Goal: Information Seeking & Learning: Find specific page/section

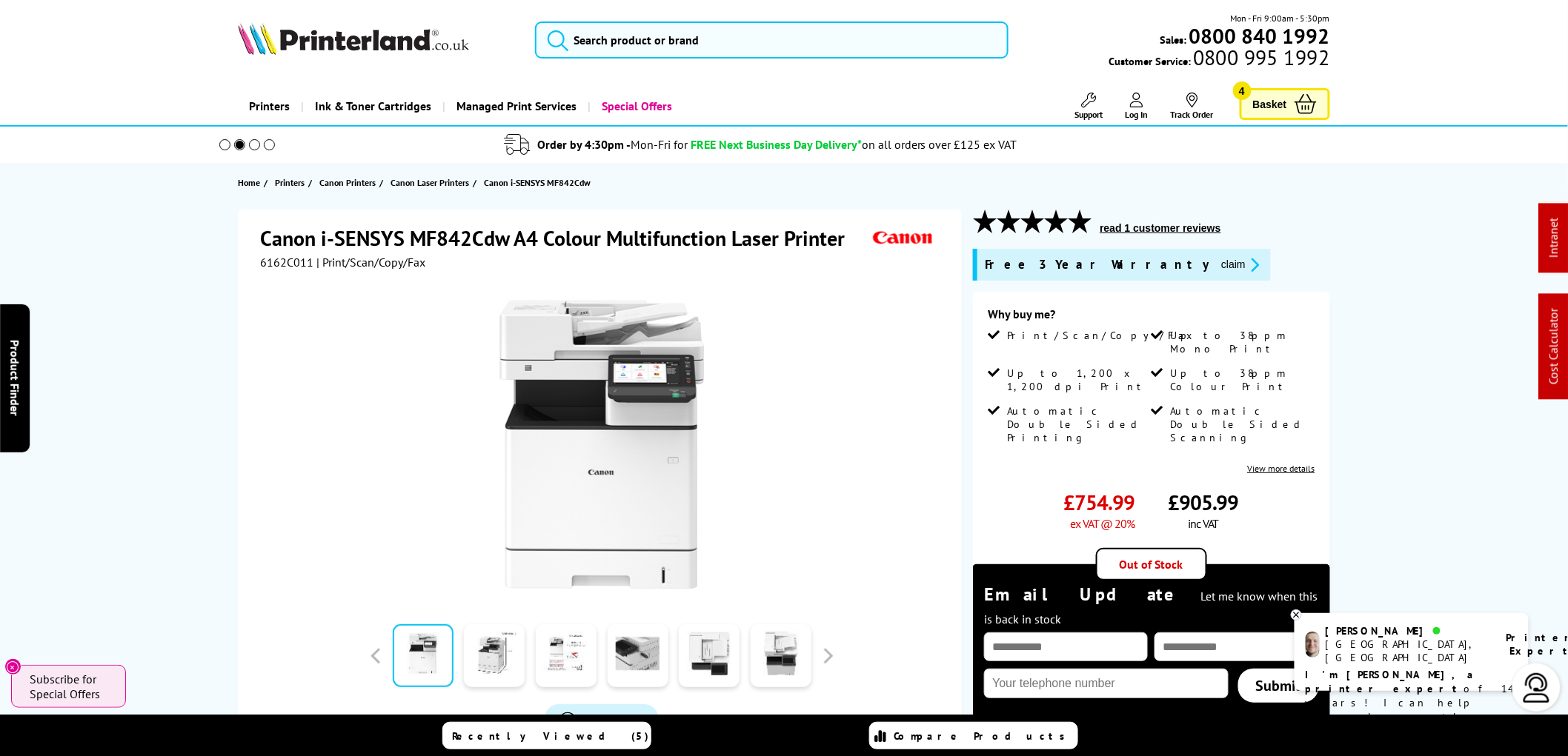
click at [631, 19] on div "Mon - Fri 9:00am - 5:30pm Sales: 0800 840 1992 Customer Service: 0800 995 1992" at bounding box center [784, 44] width 1185 height 65
click at [624, 39] on input "search" at bounding box center [771, 40] width 473 height 37
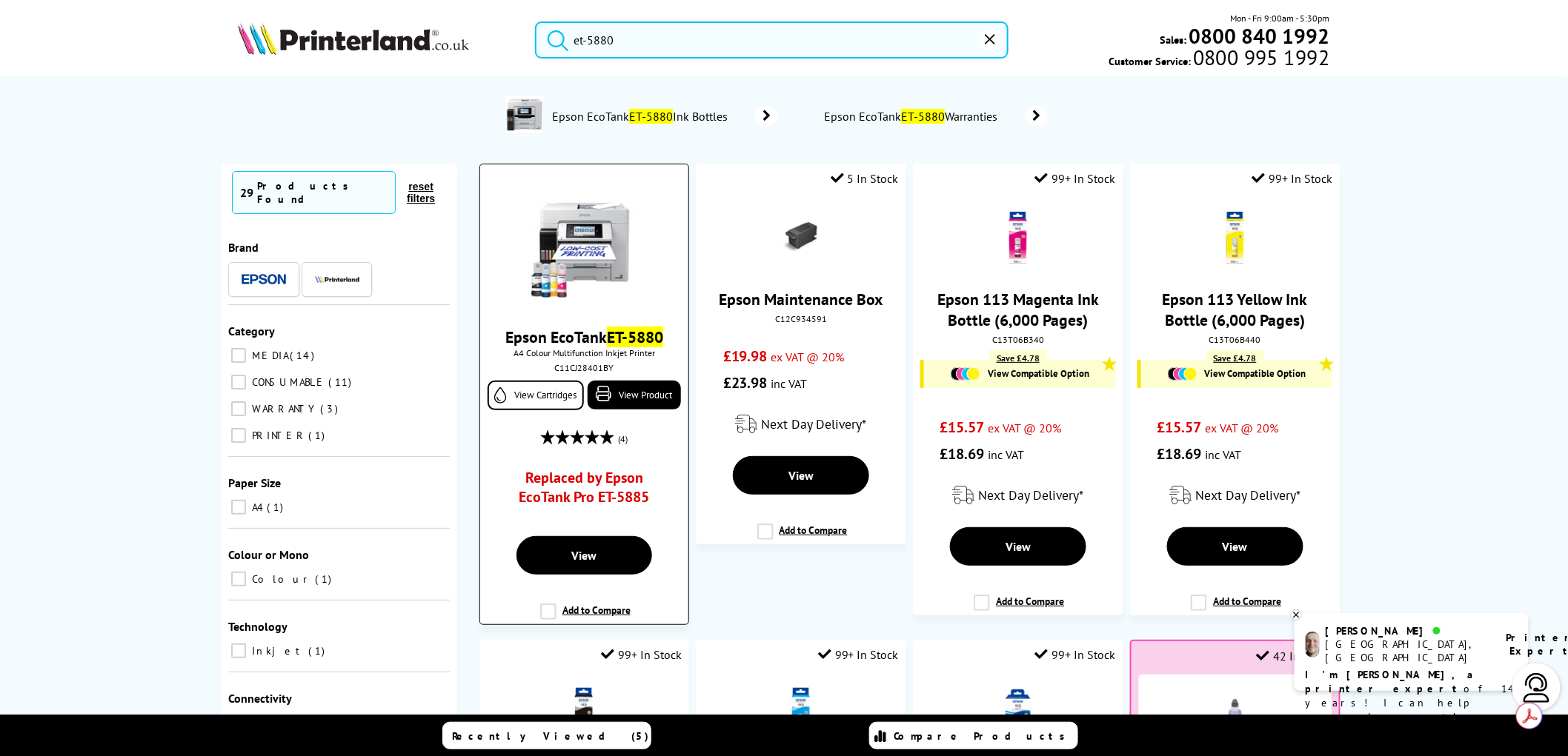
type input "et-5880"
click at [612, 255] on img at bounding box center [584, 246] width 111 height 111
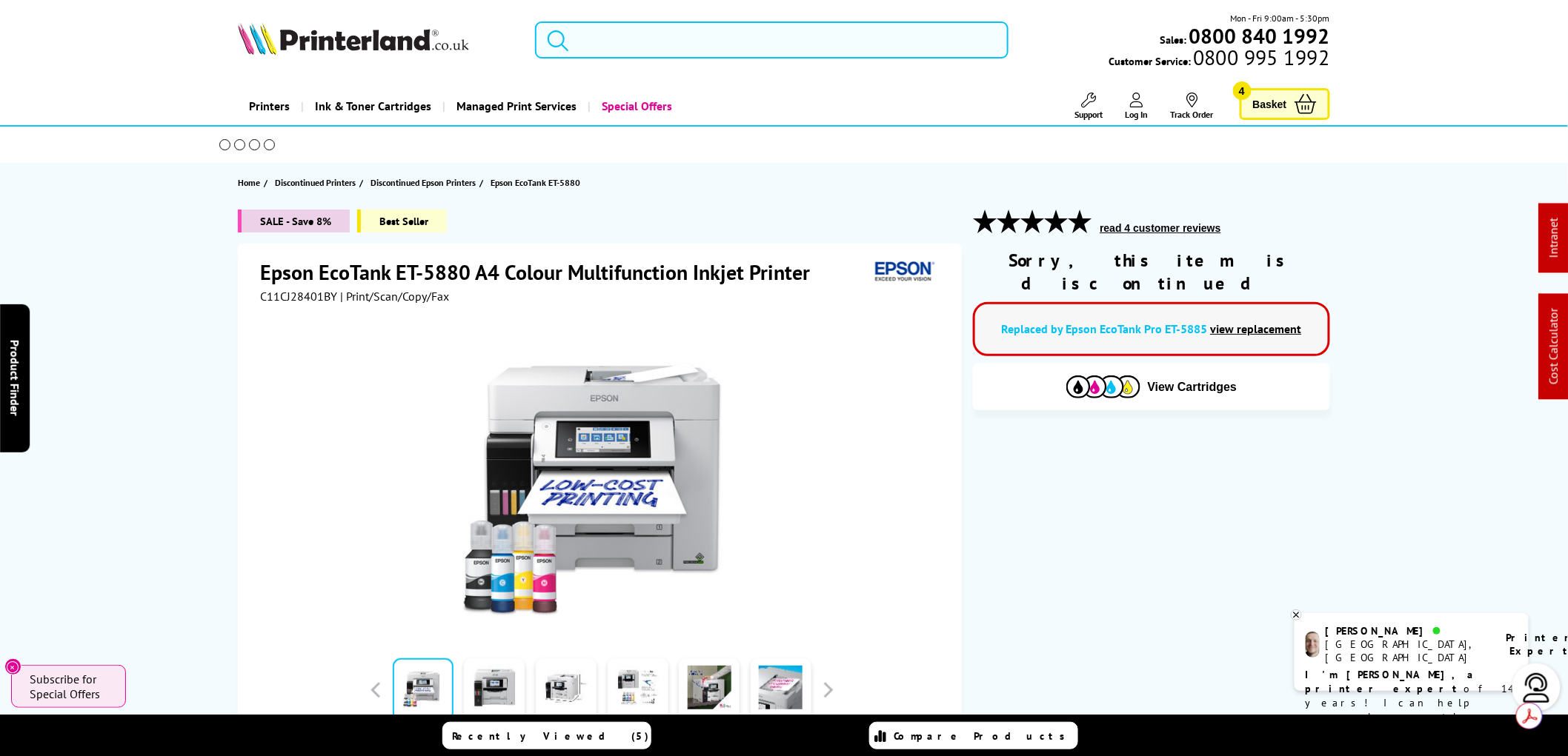
click at [644, 47] on input "search" at bounding box center [771, 40] width 473 height 37
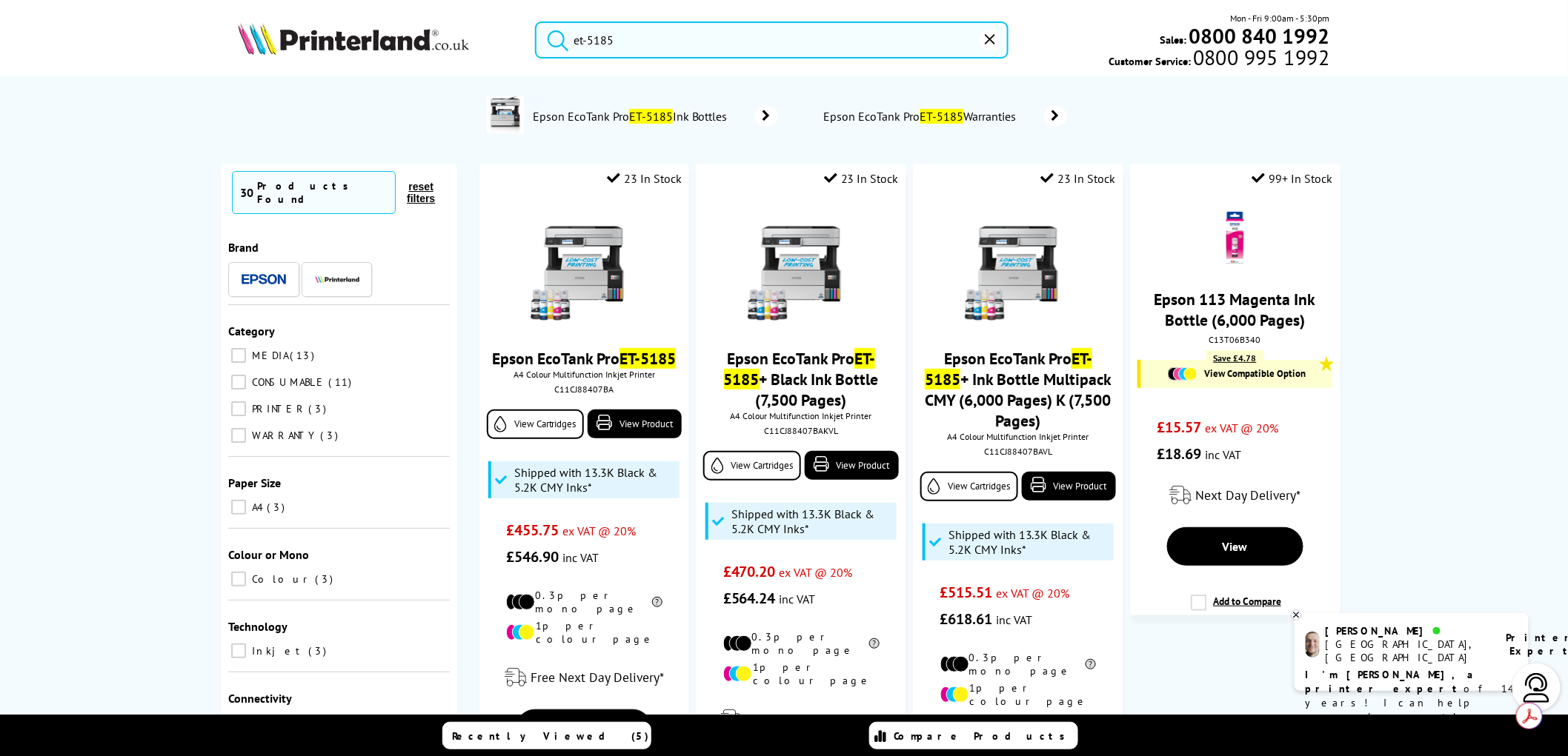
type input "et-5185"
